Goal: Task Accomplishment & Management: Manage account settings

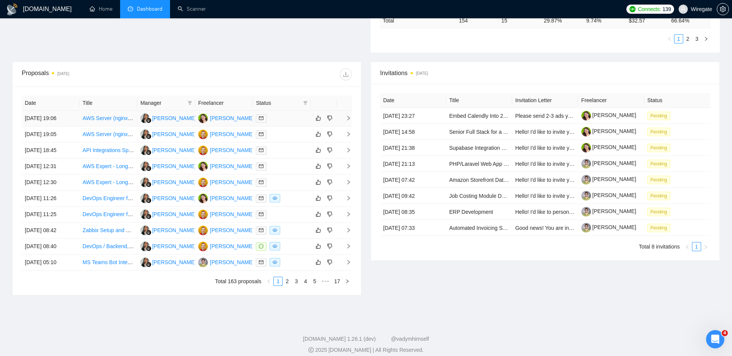
scroll to position [251, 0]
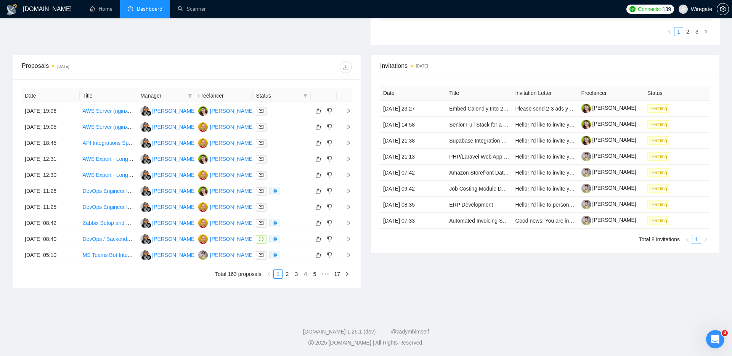
click at [32, 10] on h1 "[DOMAIN_NAME]" at bounding box center [47, 9] width 49 height 18
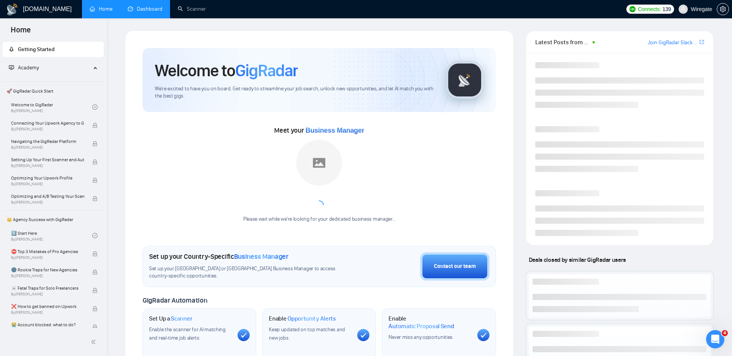
click at [153, 11] on link "Dashboard" at bounding box center [145, 9] width 35 height 6
